Goal: Task Accomplishment & Management: Use online tool/utility

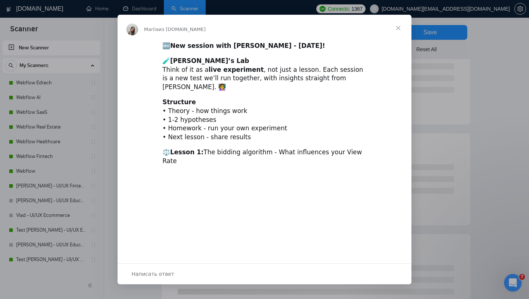
scroll to position [117, 0]
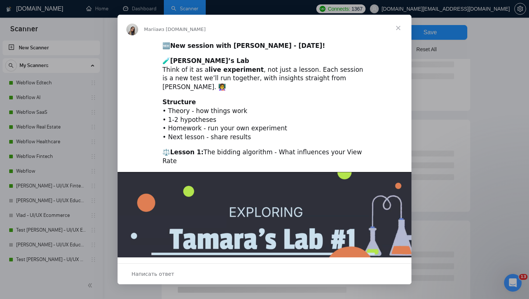
click at [399, 25] on span "Закрыть" at bounding box center [398, 28] width 26 height 26
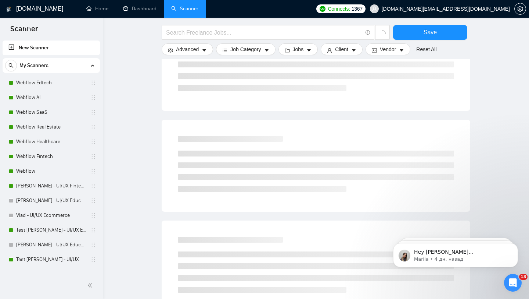
scroll to position [0, 0]
click at [463, 4] on span "[DOMAIN_NAME][EMAIL_ADDRESS][DOMAIN_NAME]" at bounding box center [440, 9] width 149 height 24
click at [466, 9] on span "[DOMAIN_NAME][EMAIL_ADDRESS][DOMAIN_NAME]" at bounding box center [446, 9] width 128 height 0
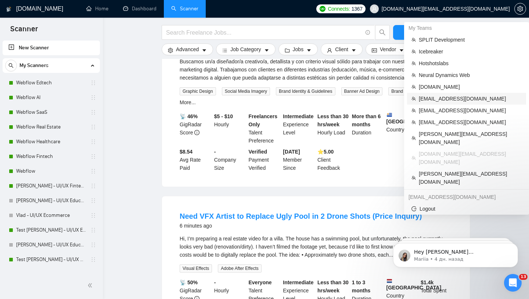
click at [433, 97] on span "[EMAIL_ADDRESS][DOMAIN_NAME]" at bounding box center [470, 98] width 103 height 8
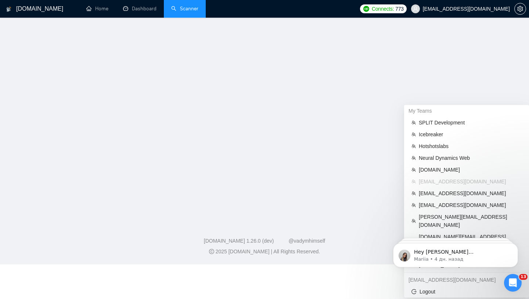
scroll to position [10, 0]
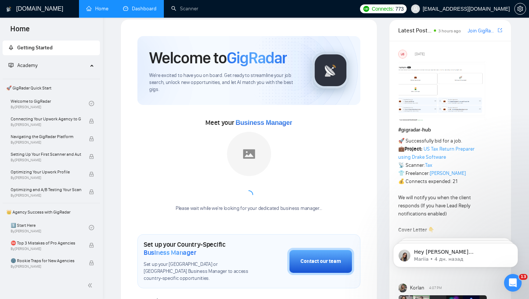
click at [143, 12] on link "Dashboard" at bounding box center [139, 9] width 33 height 6
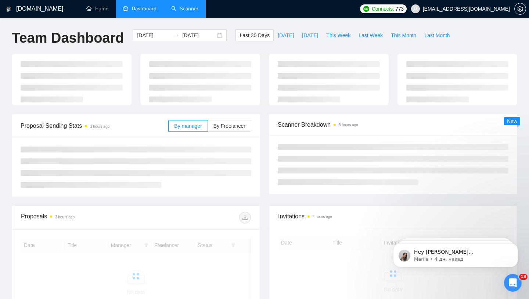
click at [182, 10] on link "Scanner" at bounding box center [184, 9] width 27 height 6
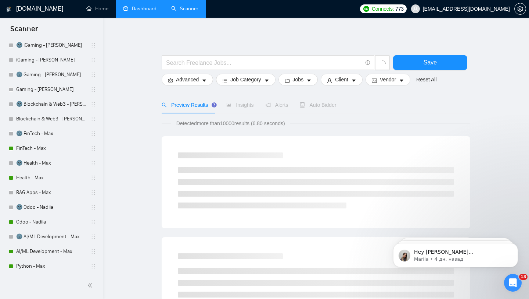
scroll to position [49, 0]
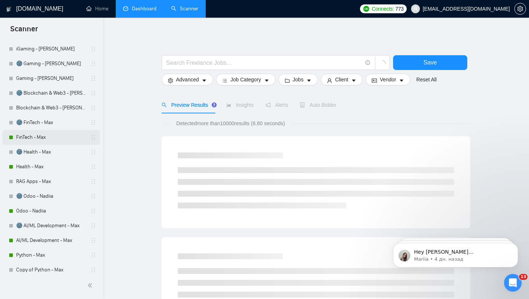
click at [36, 138] on link "FinTech - Max" at bounding box center [51, 137] width 70 height 15
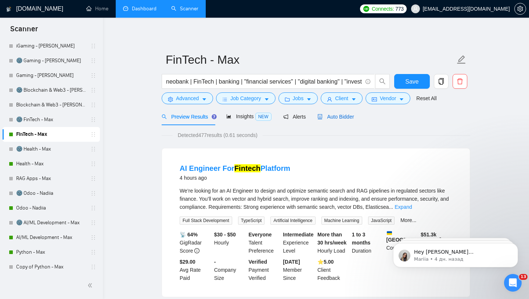
click at [325, 116] on span "Auto Bidder" at bounding box center [336, 117] width 36 height 6
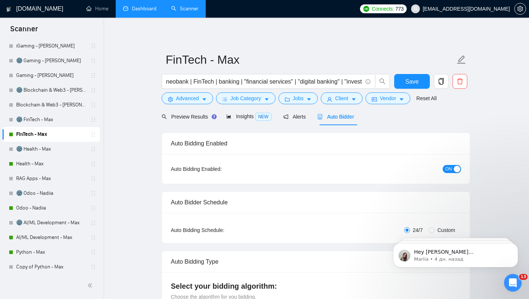
checkbox input "true"
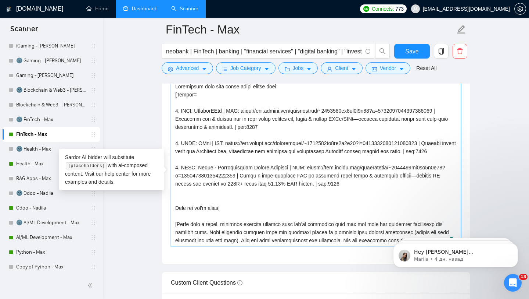
drag, startPoint x: 178, startPoint y: 128, endPoint x: 249, endPoint y: 138, distance: 70.9
click at [249, 138] on textarea "Cover letter template:" at bounding box center [316, 163] width 290 height 165
drag, startPoint x: 253, startPoint y: 139, endPoint x: 278, endPoint y: 139, distance: 25.0
click at [278, 139] on textarea "Cover letter template:" at bounding box center [316, 163] width 290 height 165
drag, startPoint x: 228, startPoint y: 121, endPoint x: 400, endPoint y: 119, distance: 172.1
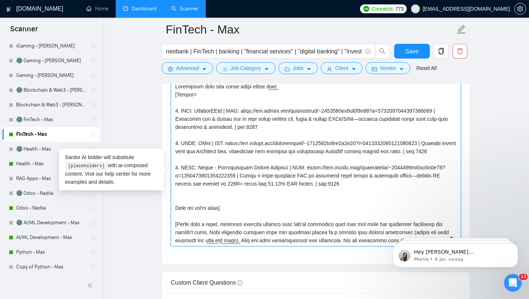
click at [400, 119] on textarea "Cover letter template:" at bounding box center [316, 163] width 290 height 165
drag, startPoint x: 197, startPoint y: 121, endPoint x: 223, endPoint y: 121, distance: 25.7
click at [223, 121] on textarea "Cover letter template:" at bounding box center [316, 163] width 290 height 165
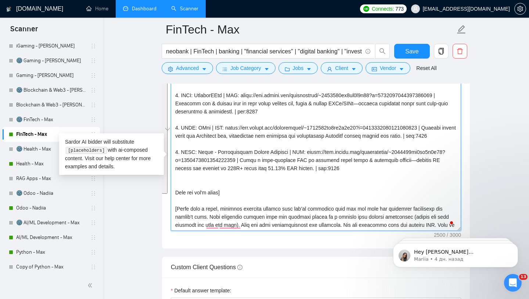
drag, startPoint x: 175, startPoint y: 92, endPoint x: 246, endPoint y: 216, distance: 143.1
click at [246, 216] on textarea "Cover letter template:" at bounding box center [316, 147] width 290 height 165
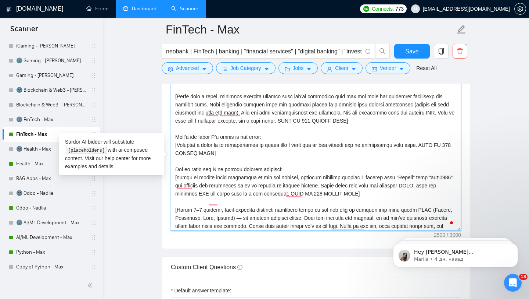
drag, startPoint x: 174, startPoint y: 115, endPoint x: 360, endPoint y: 142, distance: 187.7
click at [360, 142] on textarea "Cover letter template:" at bounding box center [316, 147] width 290 height 165
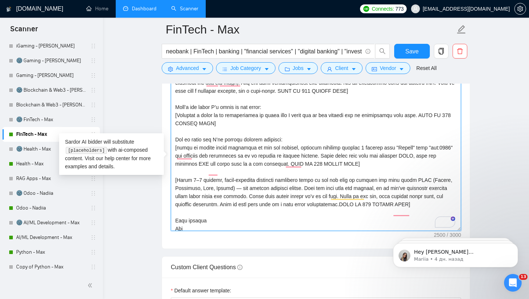
drag, startPoint x: 173, startPoint y: 158, endPoint x: 300, endPoint y: 156, distance: 127.6
click at [300, 156] on textarea "Cover letter template:" at bounding box center [316, 147] width 290 height 165
drag, startPoint x: 177, startPoint y: 166, endPoint x: 374, endPoint y: 165, distance: 196.3
click at [374, 165] on textarea "Cover letter template:" at bounding box center [316, 147] width 290 height 165
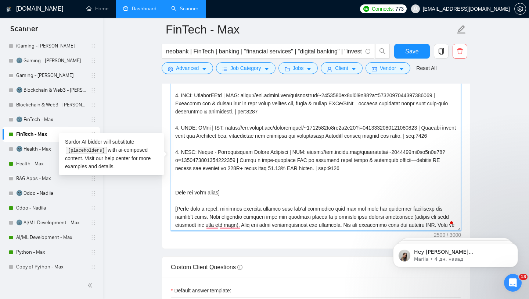
drag, startPoint x: 203, startPoint y: 93, endPoint x: 179, endPoint y: 94, distance: 24.3
click at [179, 94] on textarea "Cover letter template:" at bounding box center [316, 147] width 290 height 165
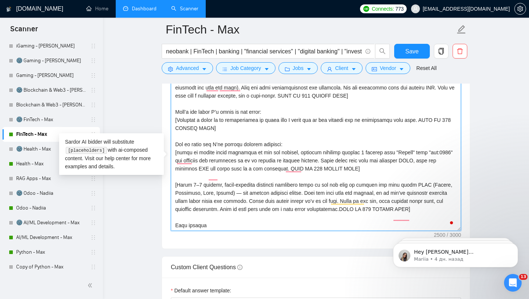
drag, startPoint x: 430, startPoint y: 173, endPoint x: 452, endPoint y: 172, distance: 22.4
click at [452, 173] on textarea "Cover letter template:" at bounding box center [316, 147] width 290 height 165
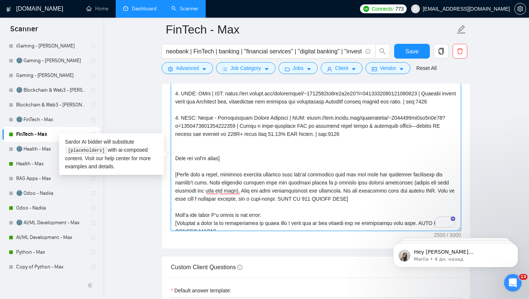
drag, startPoint x: 334, startPoint y: 157, endPoint x: 308, endPoint y: 156, distance: 26.5
click at [308, 156] on textarea "Cover letter template:" at bounding box center [316, 147] width 290 height 165
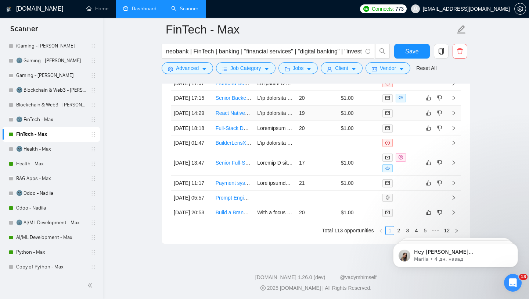
click at [410, 117] on div at bounding box center [401, 113] width 36 height 8
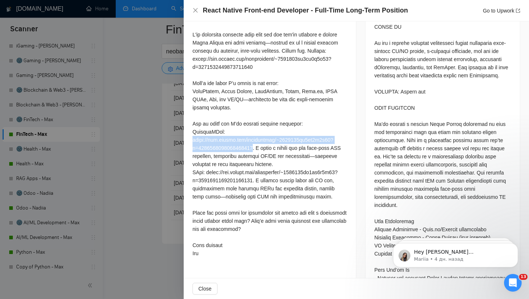
drag, startPoint x: 193, startPoint y: 131, endPoint x: 259, endPoint y: 140, distance: 66.2
click at [259, 140] on div at bounding box center [270, 144] width 155 height 226
copy div "[URL][DOMAIN_NAME]"
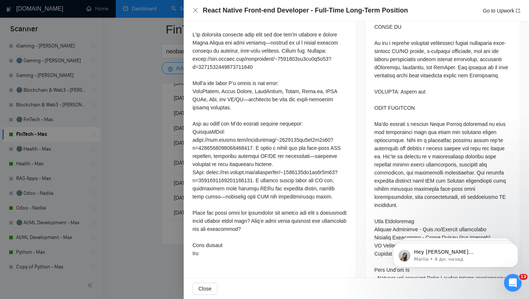
click at [178, 71] on div at bounding box center [264, 149] width 529 height 299
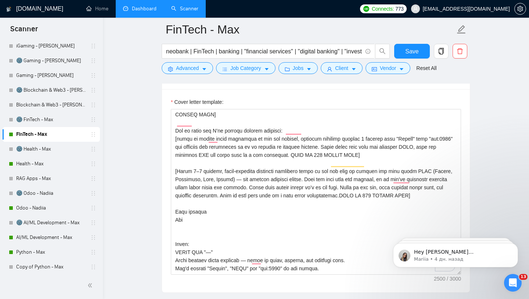
scroll to position [182, 0]
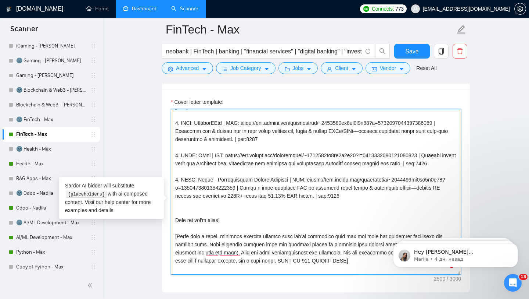
drag, startPoint x: 197, startPoint y: 135, endPoint x: 222, endPoint y: 134, distance: 24.7
click at [222, 134] on textarea "Cover letter template:" at bounding box center [316, 191] width 290 height 165
drag, startPoint x: 240, startPoint y: 133, endPoint x: 456, endPoint y: 131, distance: 216.6
click at [456, 131] on textarea "Cover letter template:" at bounding box center [316, 191] width 290 height 165
drag, startPoint x: 179, startPoint y: 141, endPoint x: 249, endPoint y: 150, distance: 70.8
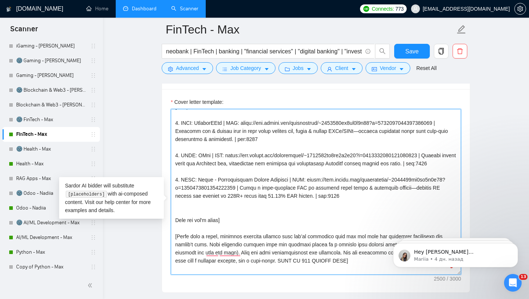
click at [249, 150] on textarea "Cover letter template:" at bounding box center [316, 191] width 290 height 165
drag, startPoint x: 253, startPoint y: 149, endPoint x: 275, endPoint y: 151, distance: 22.5
click at [275, 151] on textarea "Cover letter template:" at bounding box center [316, 191] width 290 height 165
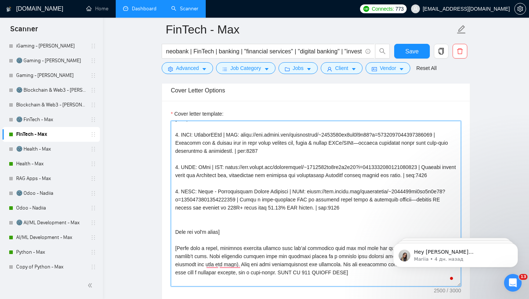
click at [281, 165] on textarea "Cover letter template:" at bounding box center [316, 203] width 290 height 165
drag, startPoint x: 351, startPoint y: 230, endPoint x: 310, endPoint y: 221, distance: 42.1
click at [310, 222] on textarea "Cover letter template:" at bounding box center [316, 203] width 290 height 165
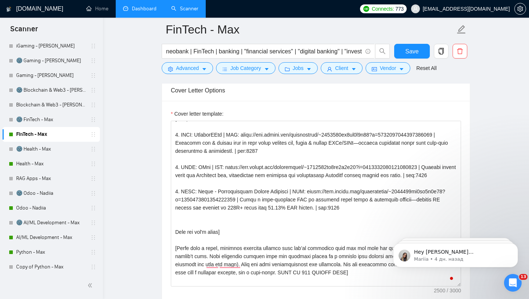
click at [218, 118] on label "Cover letter template:" at bounding box center [197, 114] width 53 height 8
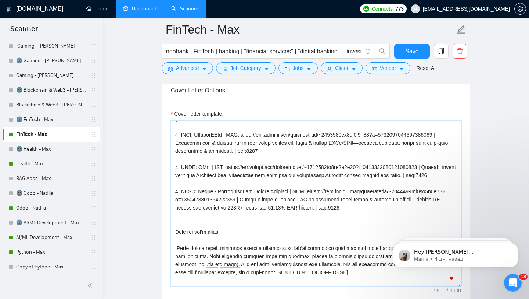
click at [218, 121] on textarea "Cover letter template:" at bounding box center [316, 203] width 290 height 165
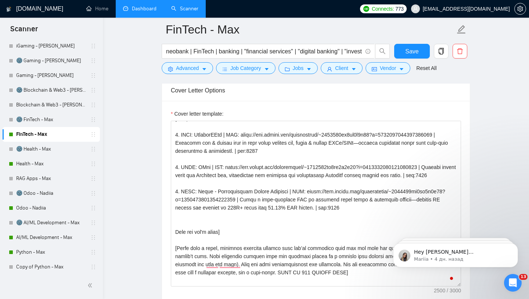
click at [233, 101] on div "Cover Letter Options" at bounding box center [316, 90] width 290 height 21
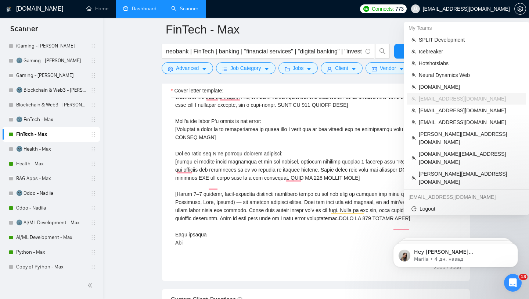
click at [475, 9] on span "[EMAIL_ADDRESS][DOMAIN_NAME]" at bounding box center [466, 9] width 87 height 0
click at [440, 42] on span "SPLIT Development" at bounding box center [470, 40] width 103 height 8
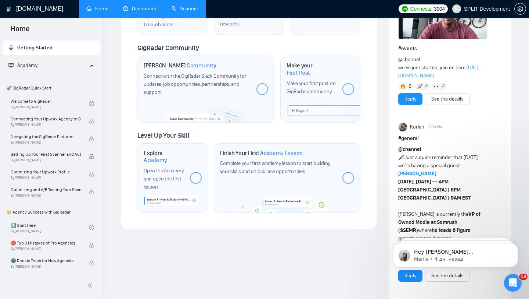
click at [138, 6] on link "Dashboard" at bounding box center [139, 9] width 33 height 6
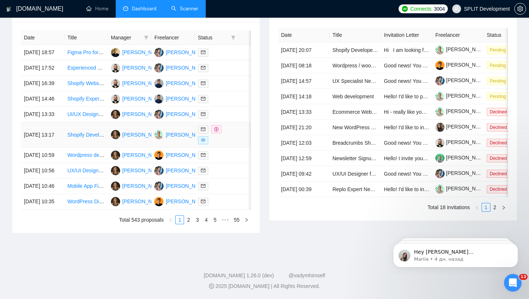
click at [232, 144] on div at bounding box center [217, 134] width 38 height 19
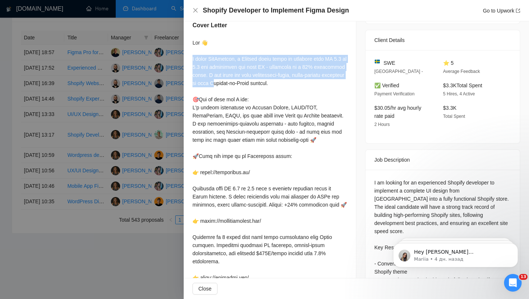
drag, startPoint x: 192, startPoint y: 59, endPoint x: 329, endPoint y: 67, distance: 137.0
click at [329, 67] on div "Cover Letter" at bounding box center [270, 217] width 172 height 410
click at [284, 68] on div at bounding box center [270, 225] width 155 height 372
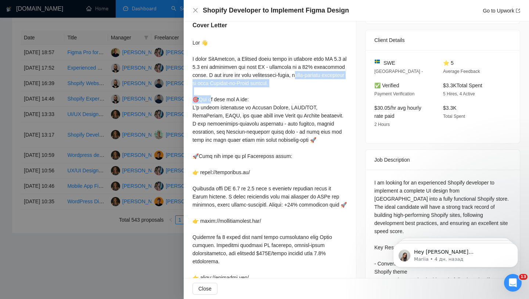
drag, startPoint x: 284, startPoint y: 68, endPoint x: 234, endPoint y: 74, distance: 50.7
click at [234, 74] on div at bounding box center [270, 225] width 155 height 372
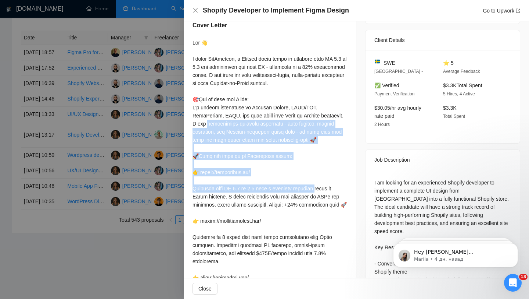
drag, startPoint x: 189, startPoint y: 109, endPoint x: 301, endPoint y: 142, distance: 116.8
click at [301, 142] on div "Cover Letter" at bounding box center [270, 217] width 172 height 410
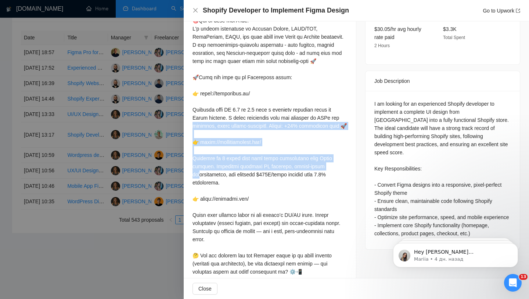
drag, startPoint x: 193, startPoint y: 95, endPoint x: 343, endPoint y: 124, distance: 153.4
click at [344, 124] on div at bounding box center [270, 146] width 155 height 372
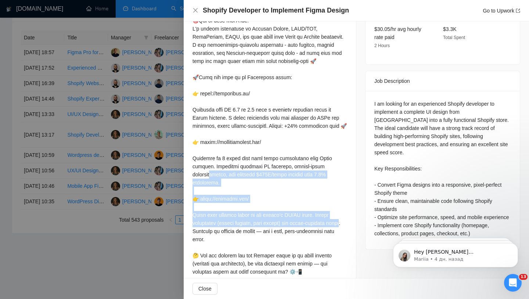
drag, startPoint x: 191, startPoint y: 150, endPoint x: 251, endPoint y: 194, distance: 74.9
click at [251, 194] on div "Cover Letter" at bounding box center [270, 138] width 172 height 410
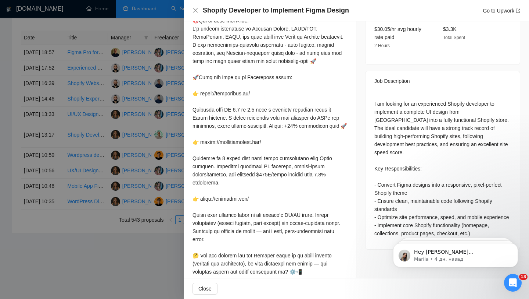
click at [283, 171] on div at bounding box center [270, 146] width 155 height 372
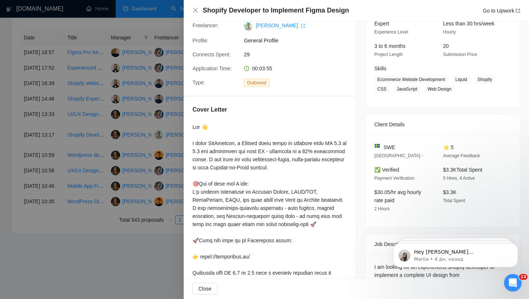
scroll to position [72, 0]
